Goal: Information Seeking & Learning: Understand process/instructions

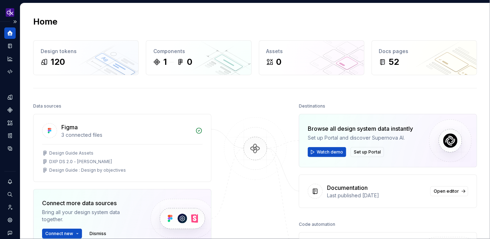
click at [12, 34] on icon "Home" at bounding box center [10, 33] width 6 height 6
click at [11, 36] on icon "Home" at bounding box center [10, 33] width 6 height 6
click at [10, 43] on icon "Documentation" at bounding box center [10, 46] width 6 height 6
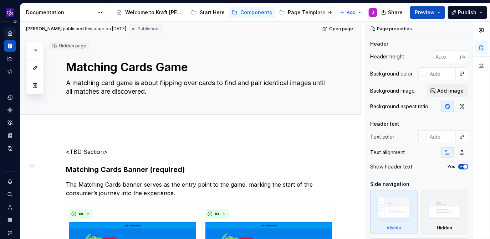
click at [11, 34] on icon "Home" at bounding box center [9, 33] width 5 height 5
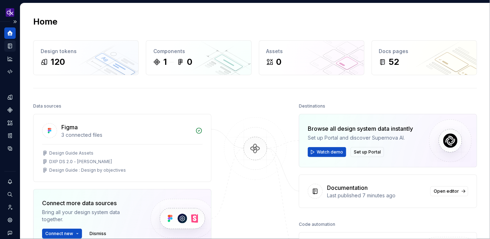
click at [10, 47] on icon "Documentation" at bounding box center [10, 46] width 3 height 4
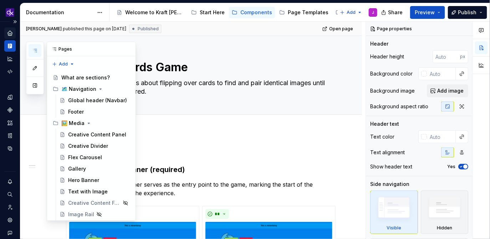
click at [37, 52] on icon "button" at bounding box center [35, 51] width 6 height 6
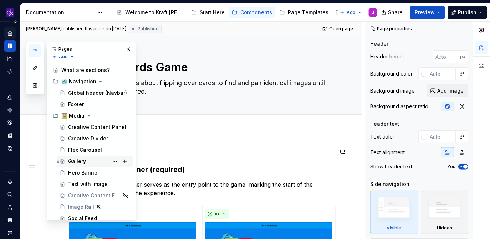
scroll to position [10, 0]
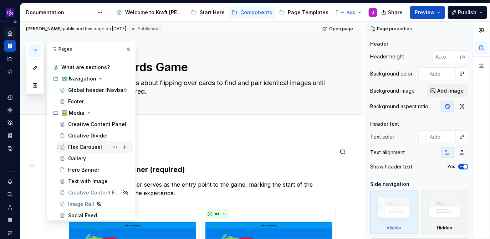
click at [80, 150] on div "Flex Carousel" at bounding box center [85, 147] width 34 height 7
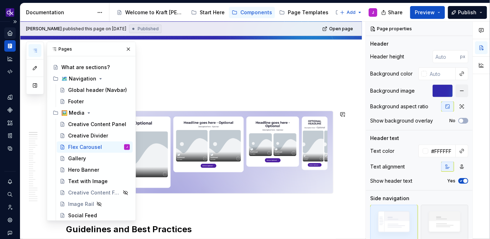
scroll to position [67, 0]
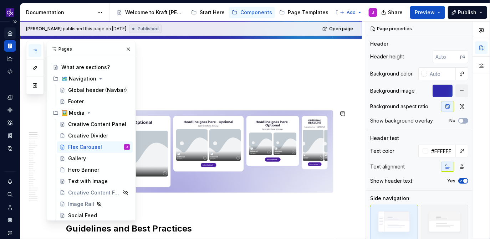
click at [261, 77] on p at bounding box center [199, 76] width 267 height 9
click at [131, 50] on button "button" at bounding box center [128, 49] width 10 height 10
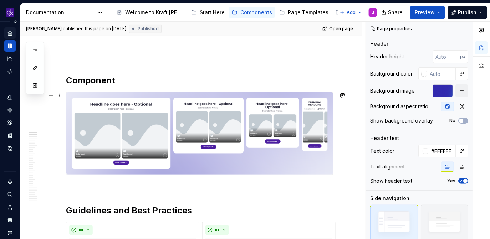
scroll to position [81, 0]
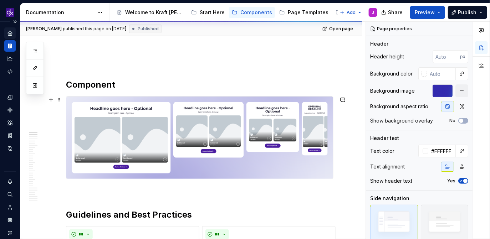
type textarea "*"
